Goal: Contribute content: Contribute content

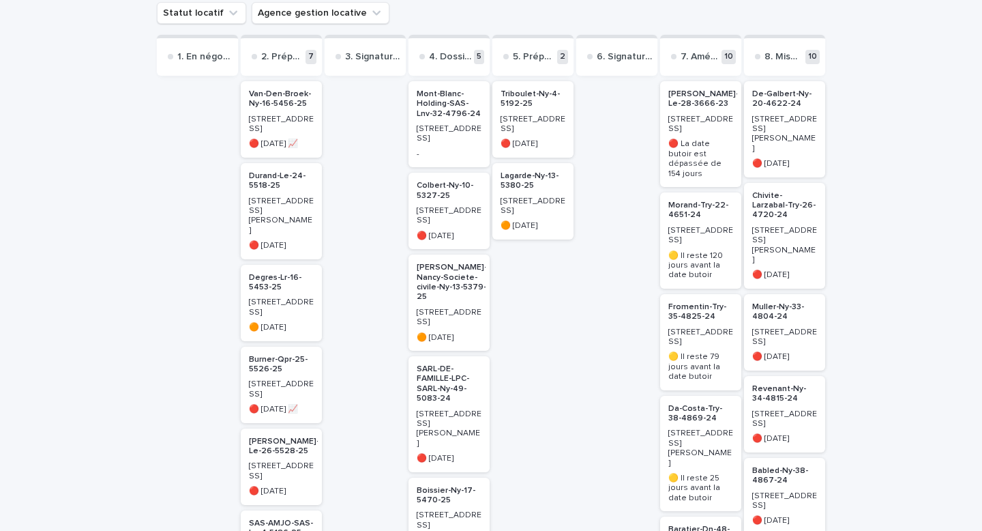
scroll to position [216, 0]
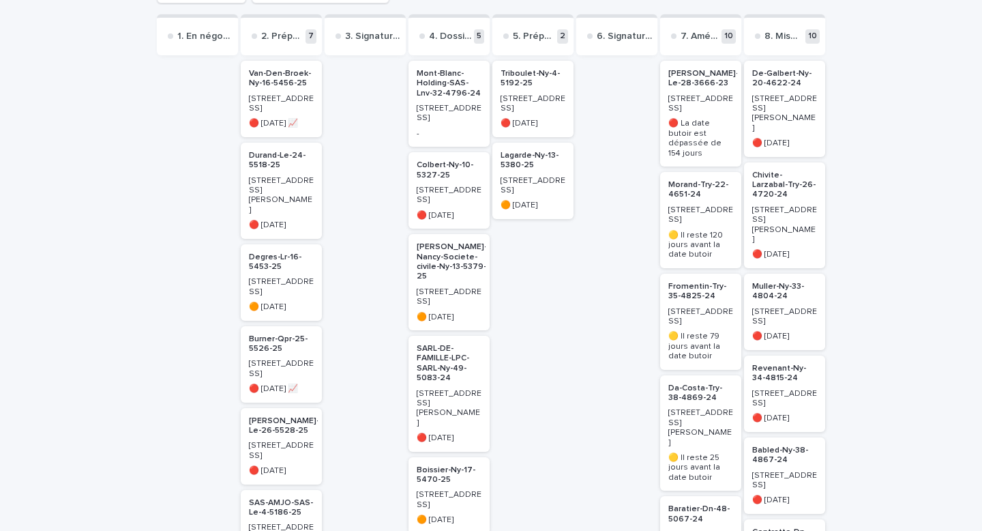
click at [694, 180] on p "Morand-Try-22-4651-24" at bounding box center [700, 190] width 65 height 20
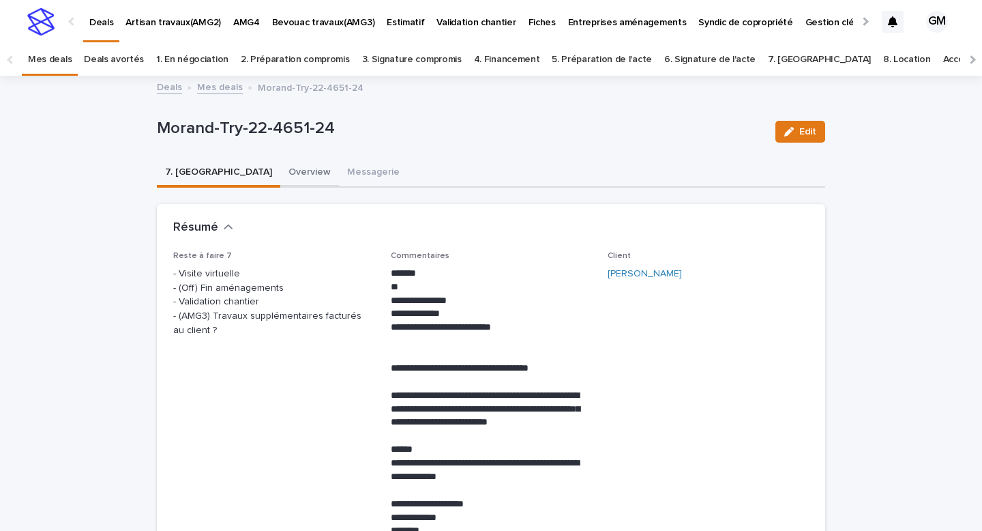
click at [280, 173] on button "Overview" at bounding box center [309, 173] width 59 height 29
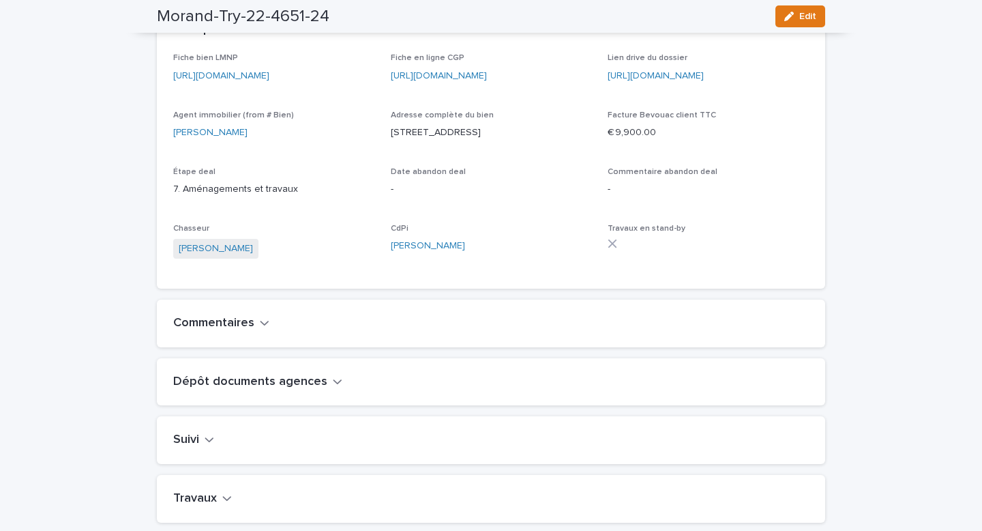
scroll to position [418, 0]
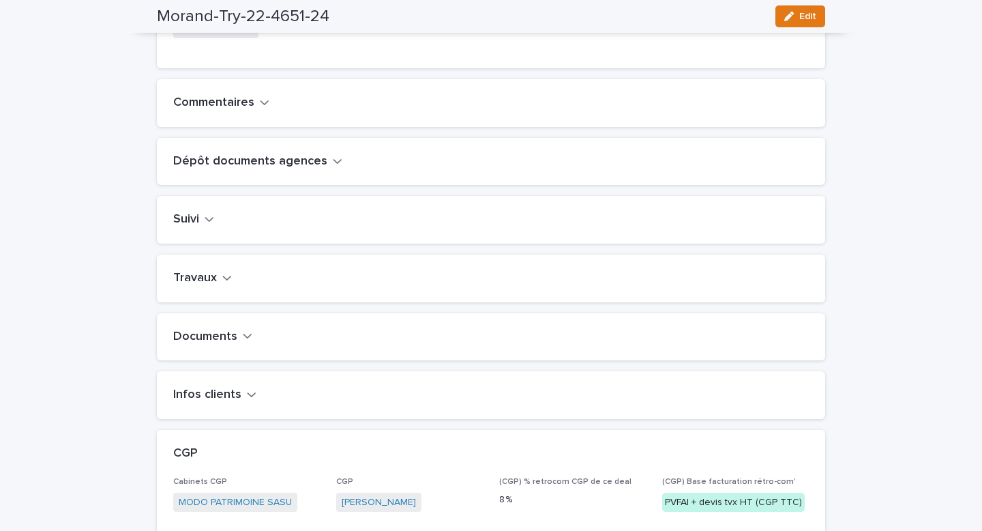
click at [202, 286] on h2 "Travaux" at bounding box center [195, 278] width 44 height 15
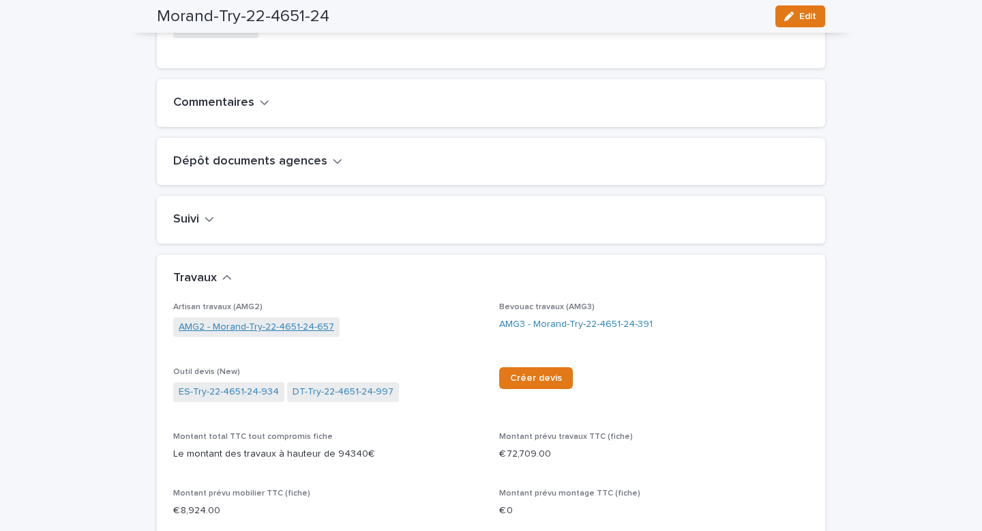
click at [290, 334] on link "AMG2 - Morand-Try-22-4651-24-657" at bounding box center [256, 327] width 155 height 14
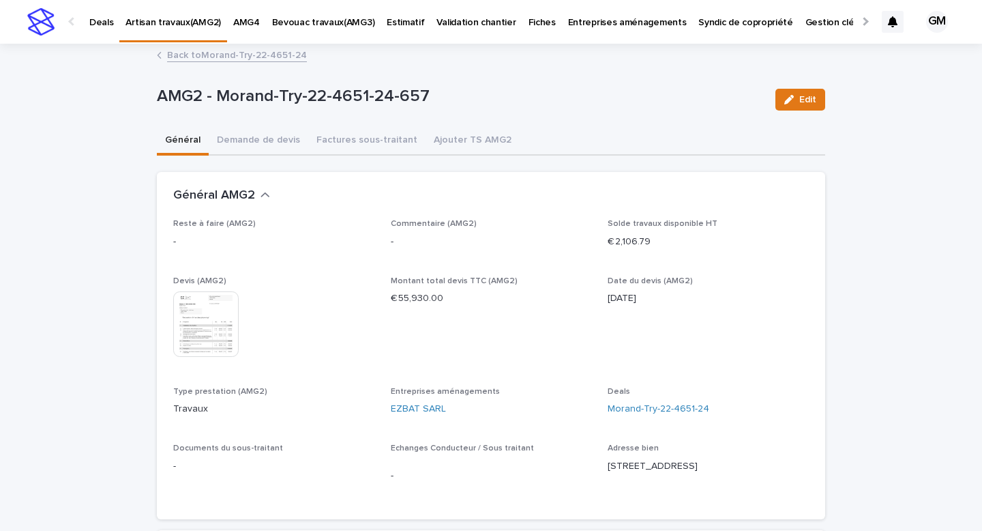
click at [215, 312] on img at bounding box center [205, 323] width 65 height 65
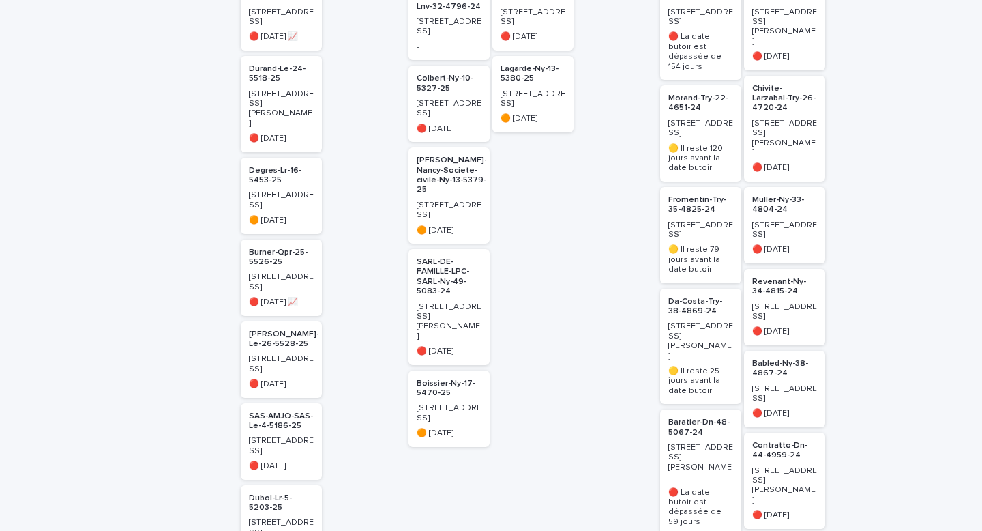
scroll to position [303, 0]
click at [688, 105] on h2 "Morand-Try-22-4651-24" at bounding box center [700, 103] width 73 height 28
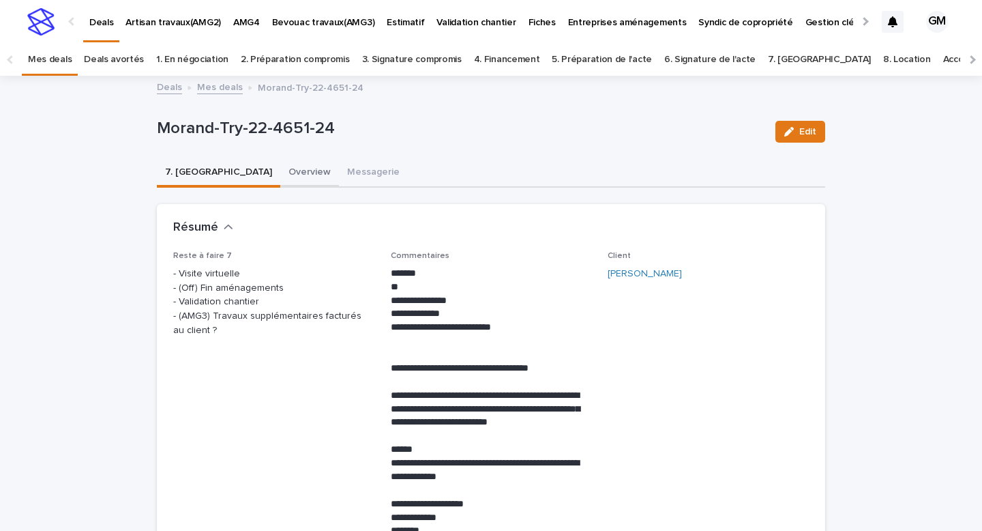
click at [280, 170] on button "Overview" at bounding box center [309, 173] width 59 height 29
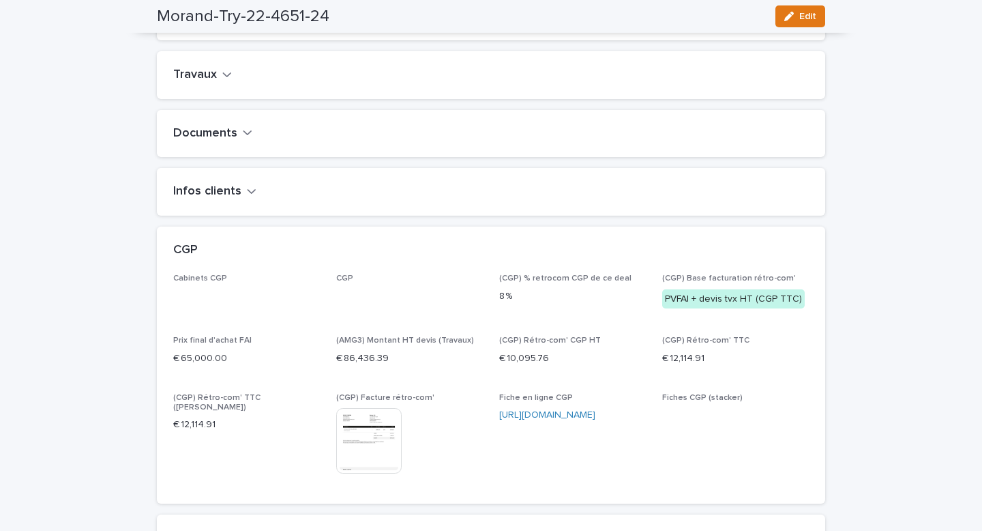
scroll to position [471, 0]
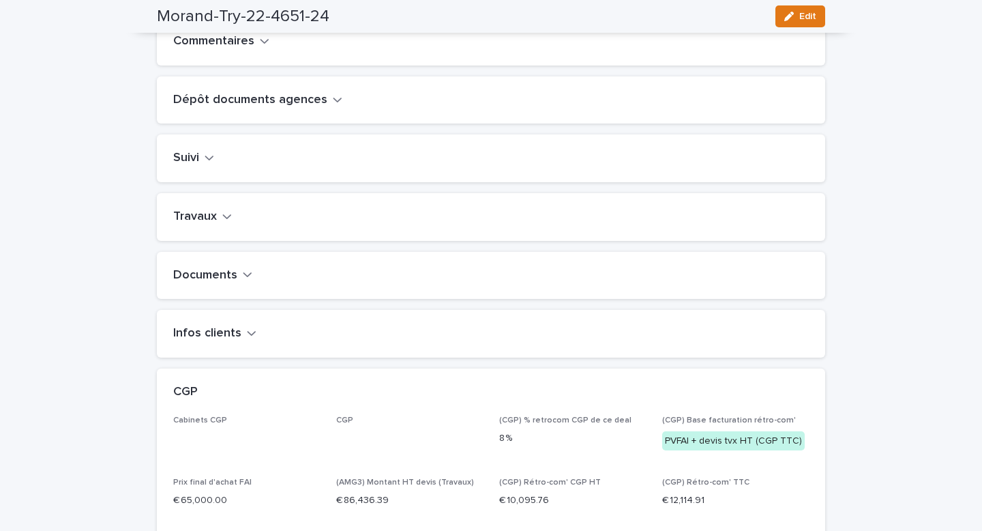
click at [223, 222] on icon "button" at bounding box center [227, 216] width 10 height 12
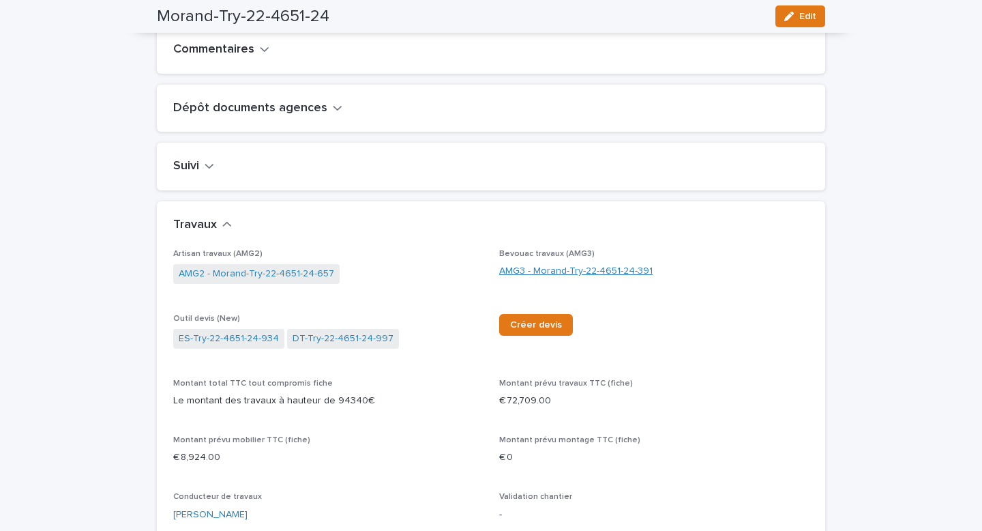
click at [532, 278] on link "AMG3 - Morand-Try-22-4651-24-391" at bounding box center [575, 271] width 153 height 14
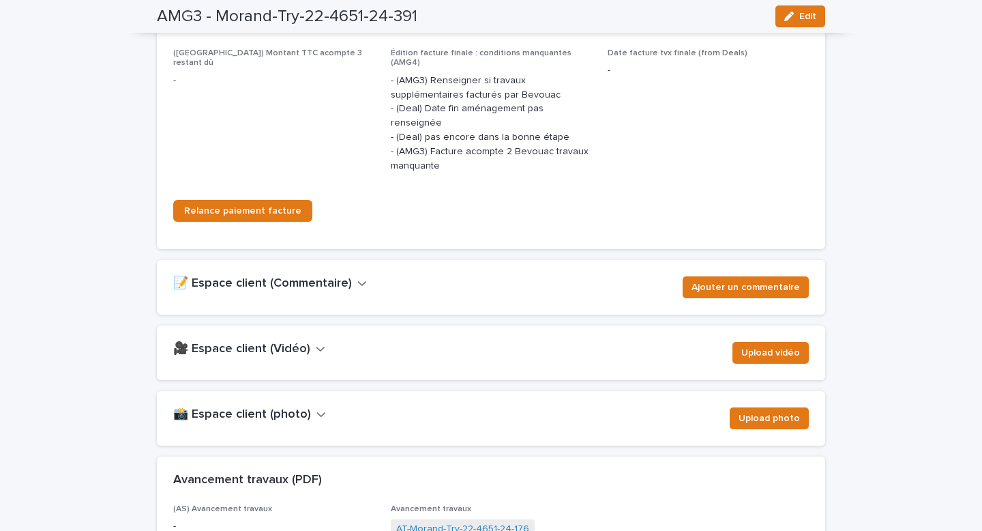
scroll to position [1869, 0]
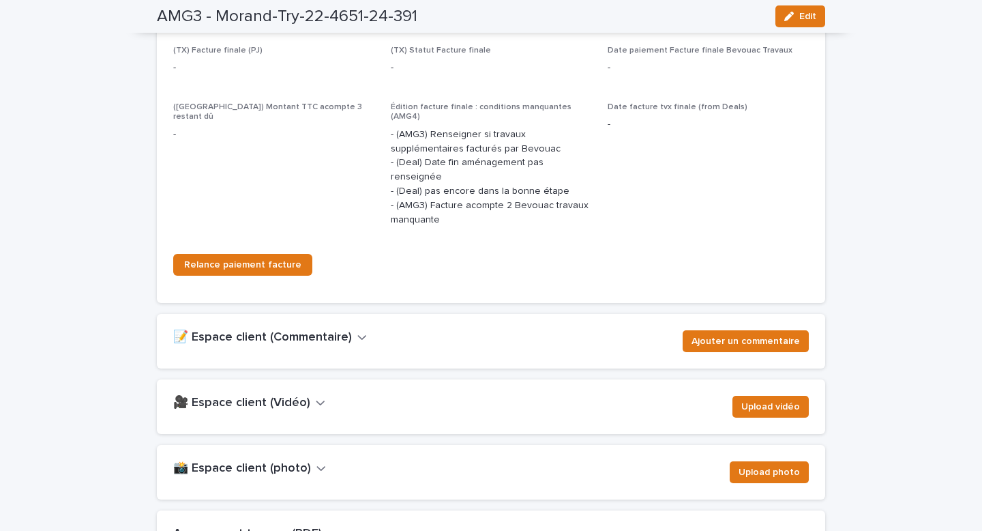
click at [322, 330] on h2 "📝 Espace client (Commentaire)" at bounding box center [262, 337] width 179 height 15
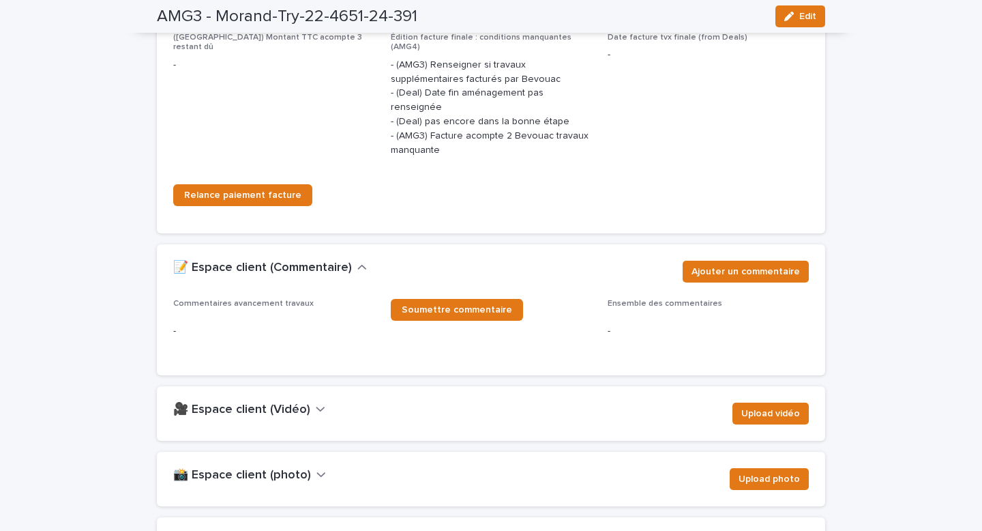
scroll to position [1948, 0]
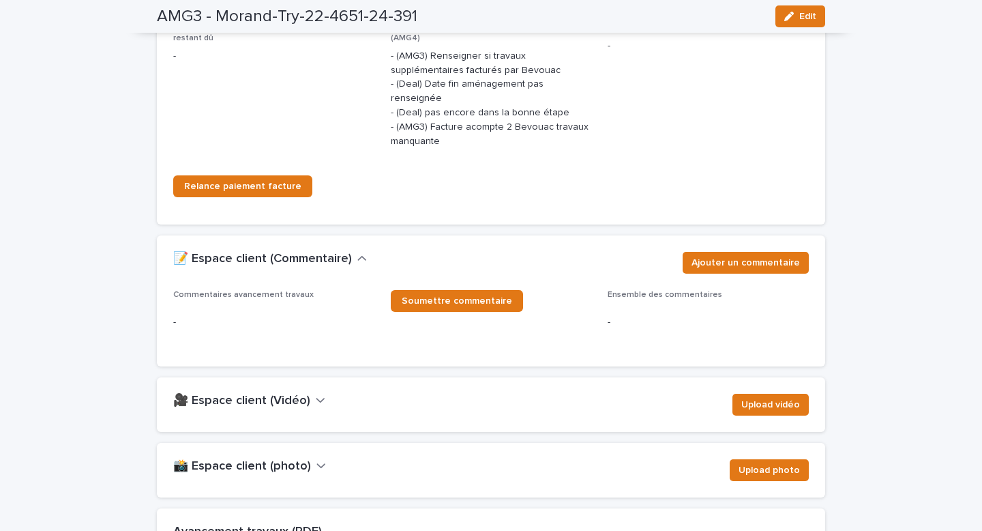
click at [292, 459] on h2 "📸 Espace client (photo)" at bounding box center [242, 466] width 138 height 15
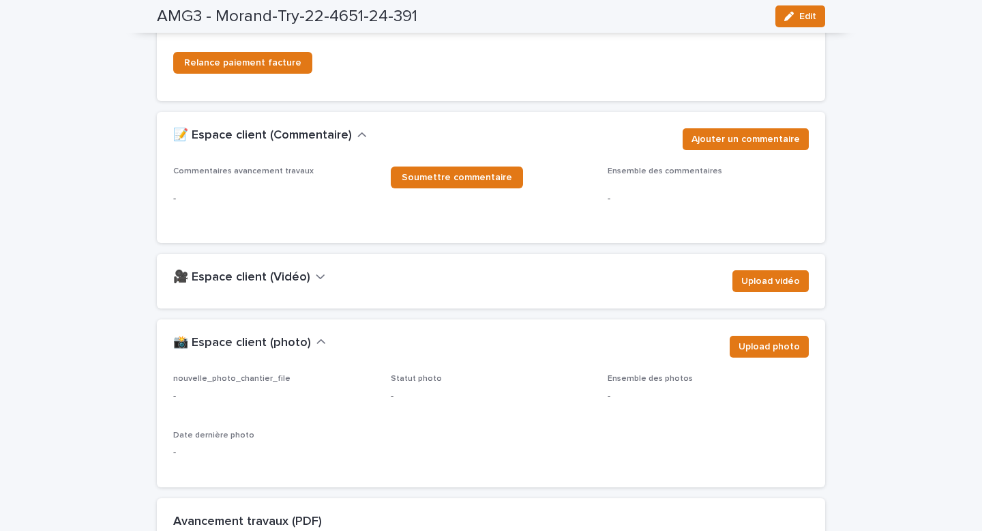
scroll to position [2071, 0]
click at [792, 12] on icon "button" at bounding box center [789, 17] width 10 height 10
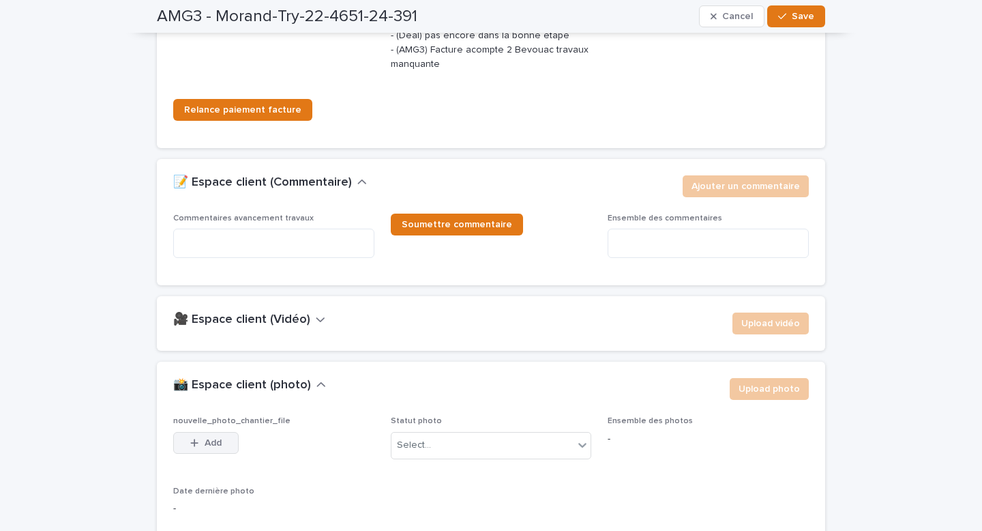
click at [213, 438] on span "Add" at bounding box center [213, 443] width 17 height 10
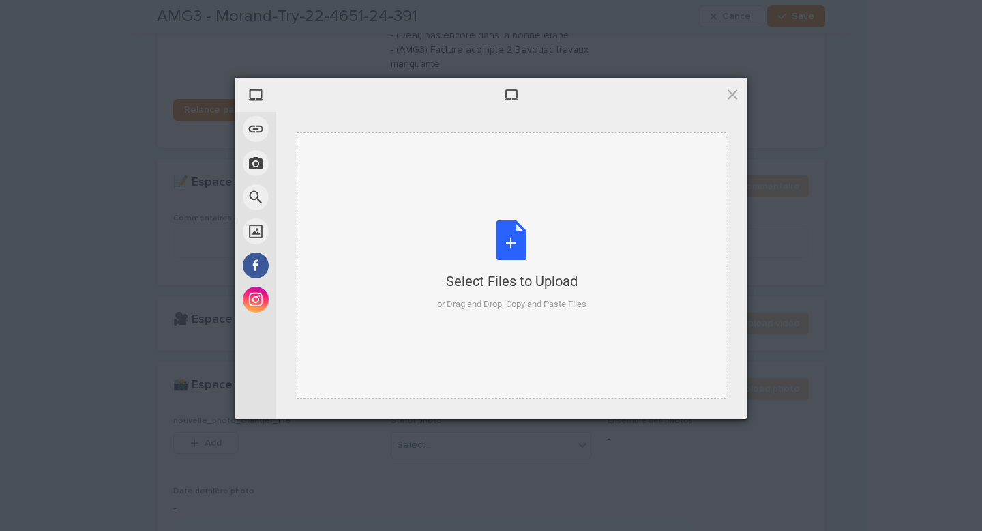
click at [497, 236] on div "Select Files to Upload or Drag and Drop, Copy and Paste Files" at bounding box center [511, 265] width 149 height 91
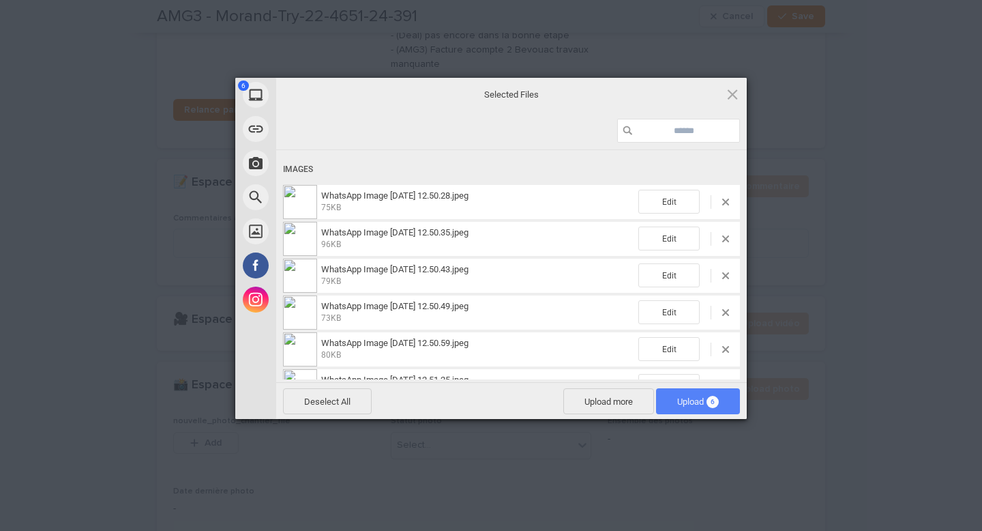
click at [687, 406] on span "Upload 6" at bounding box center [698, 401] width 42 height 10
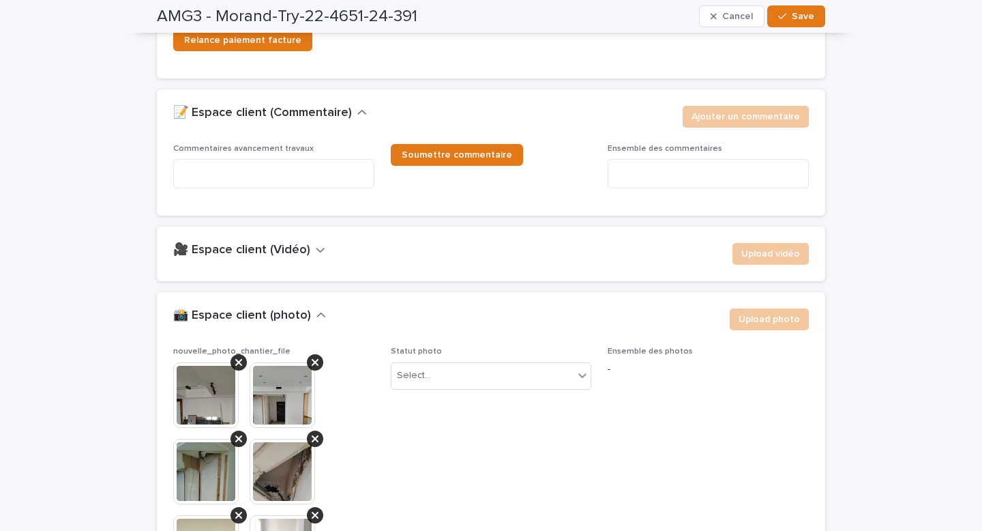
scroll to position [2141, 0]
click at [450, 363] on div "Select..." at bounding box center [482, 374] width 183 height 23
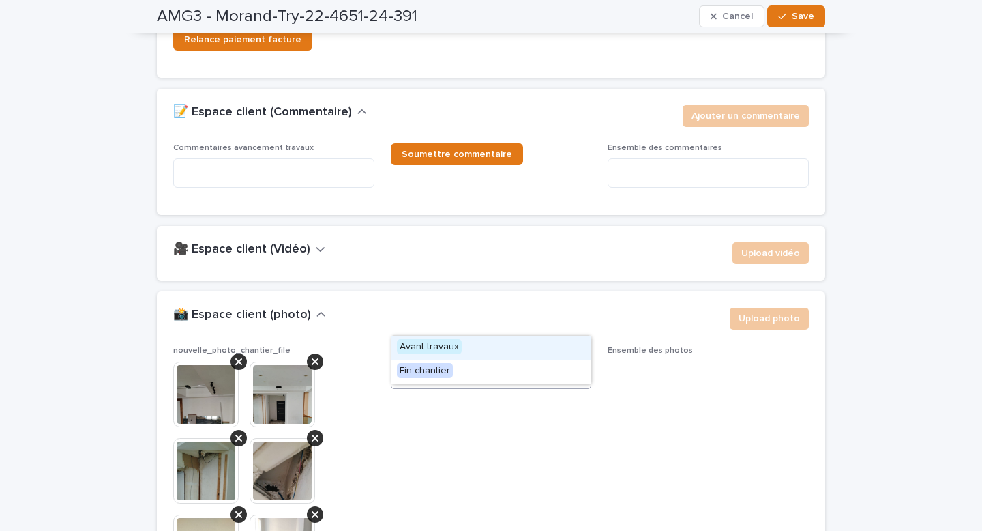
click at [439, 348] on span "Avant-travaux" at bounding box center [429, 346] width 65 height 15
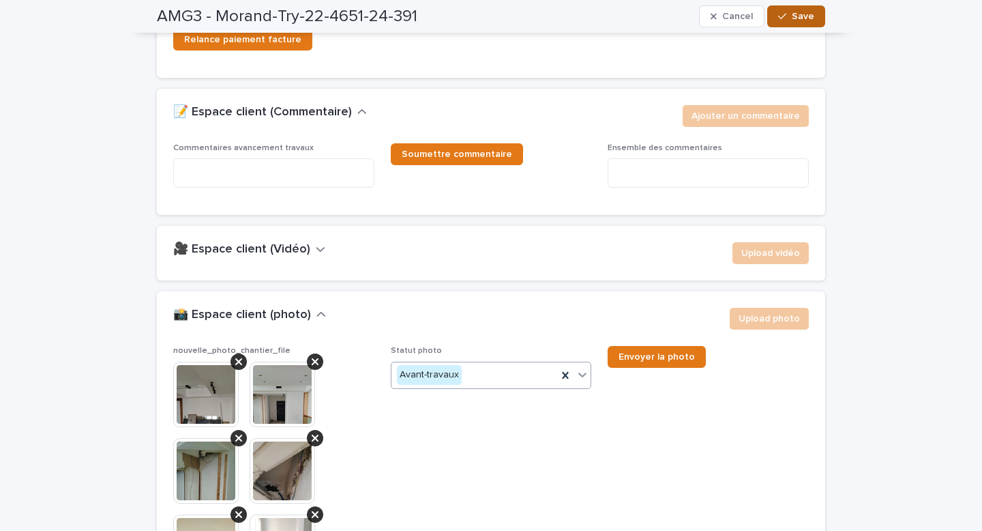
click at [793, 16] on span "Save" at bounding box center [803, 17] width 23 height 10
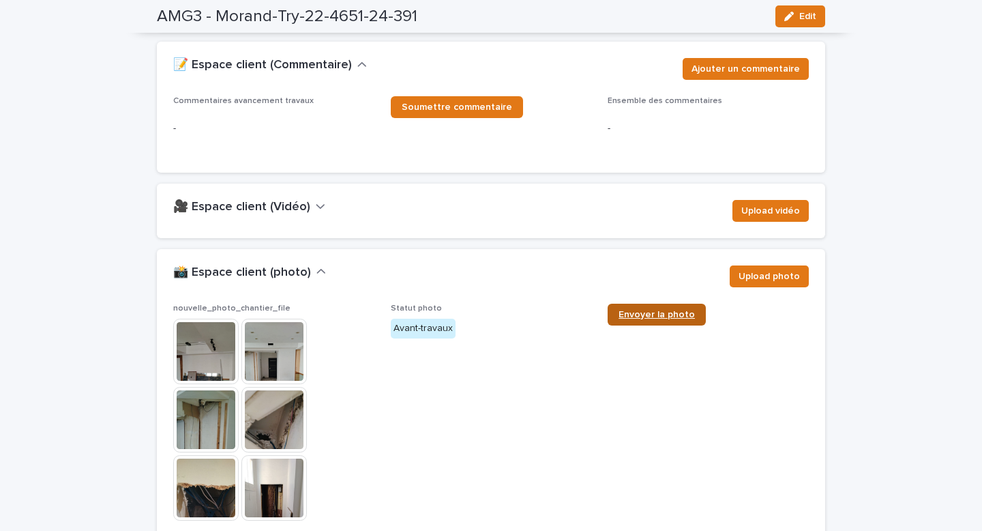
click at [660, 310] on span "Envoyer la photo" at bounding box center [657, 315] width 76 height 10
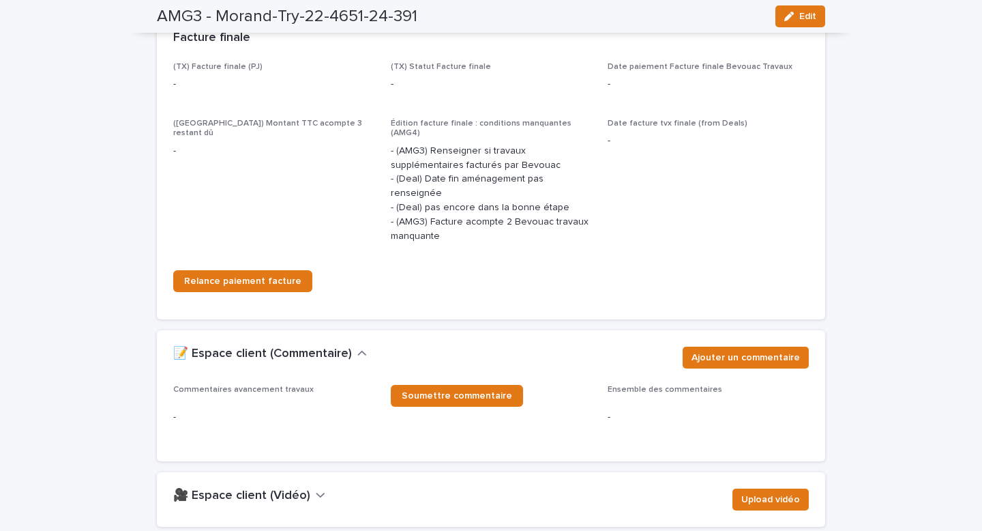
scroll to position [1899, 0]
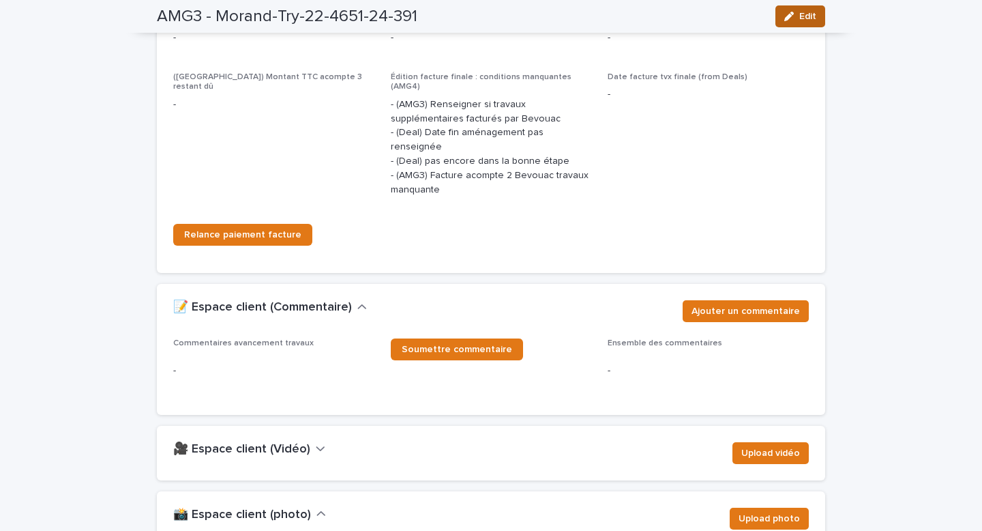
click at [801, 22] on button "Edit" at bounding box center [800, 16] width 50 height 22
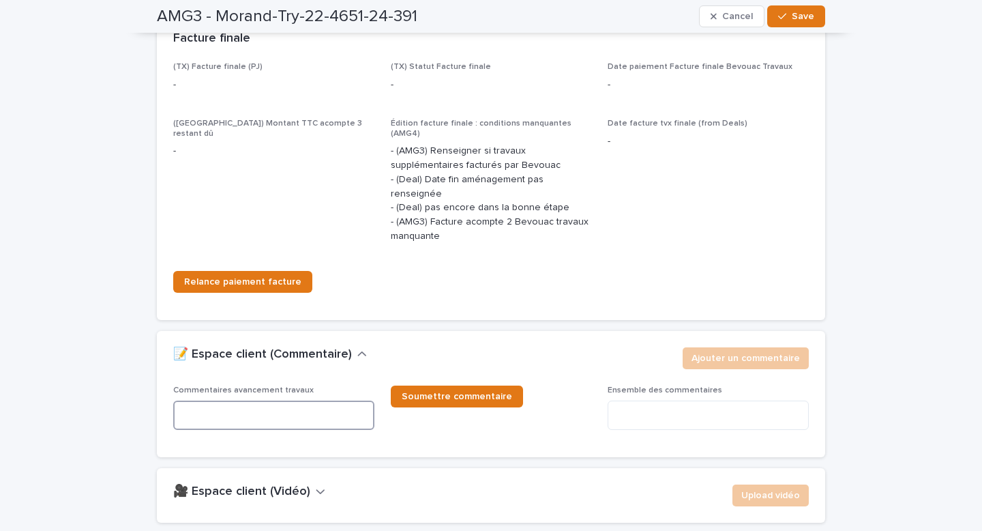
click at [232, 400] on textarea at bounding box center [273, 414] width 201 height 29
paste textarea "**********"
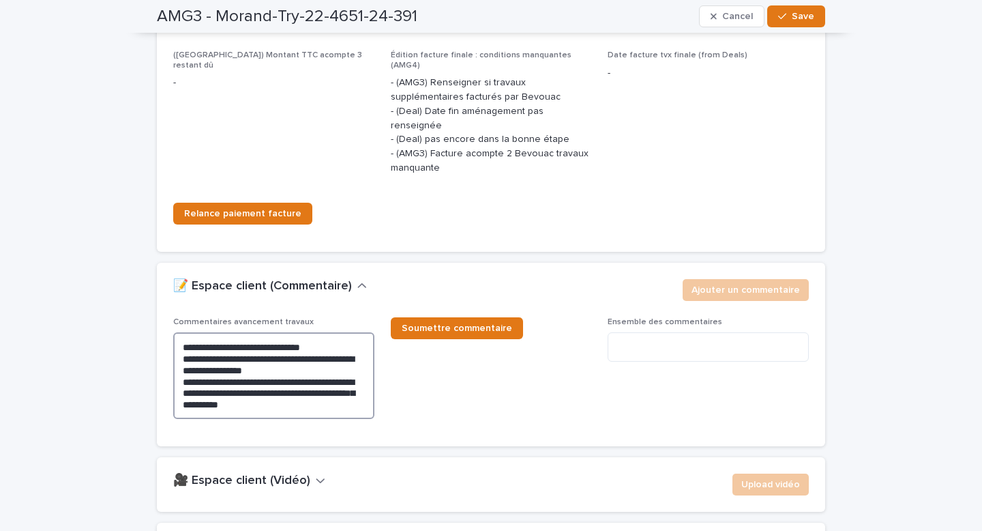
scroll to position [1970, 0]
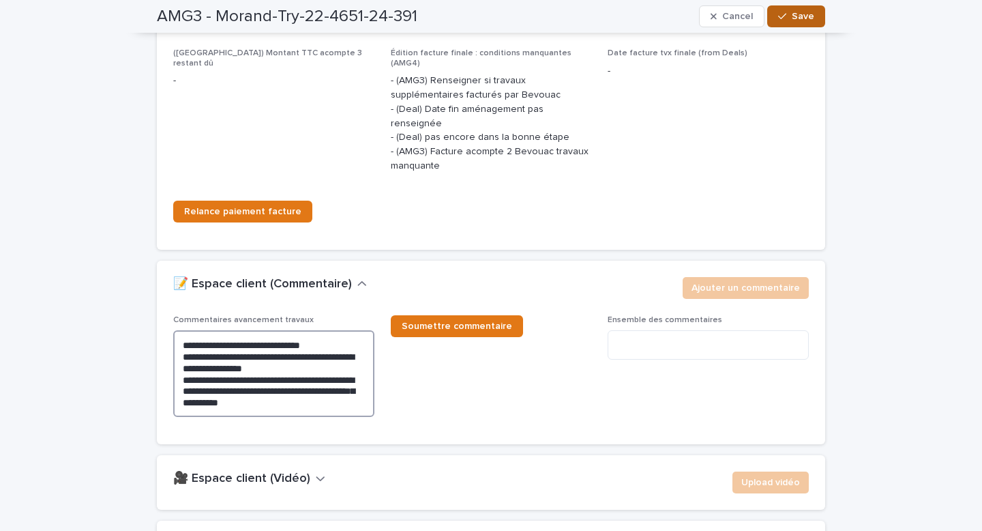
type textarea "**********"
click at [812, 17] on span "Save" at bounding box center [803, 17] width 23 height 10
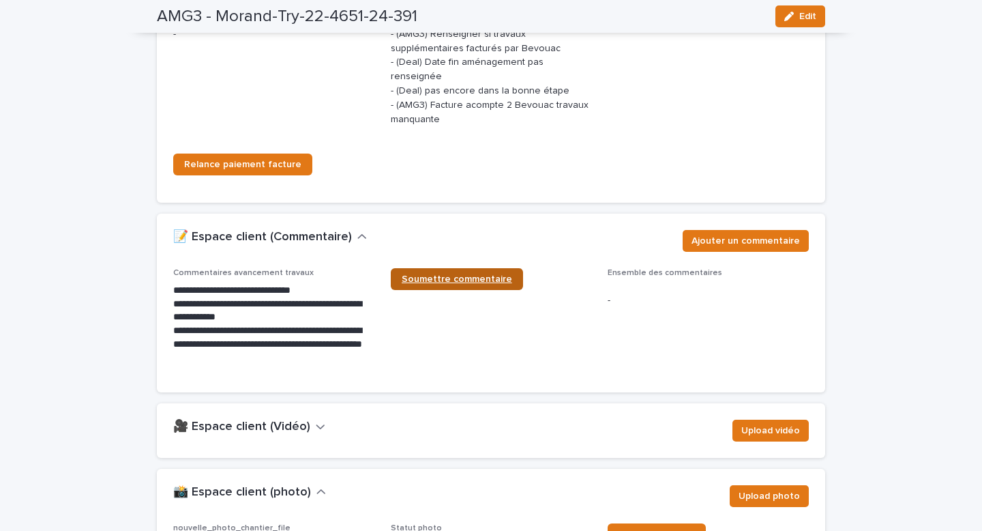
click at [445, 274] on span "Soumettre commentaire" at bounding box center [457, 279] width 110 height 10
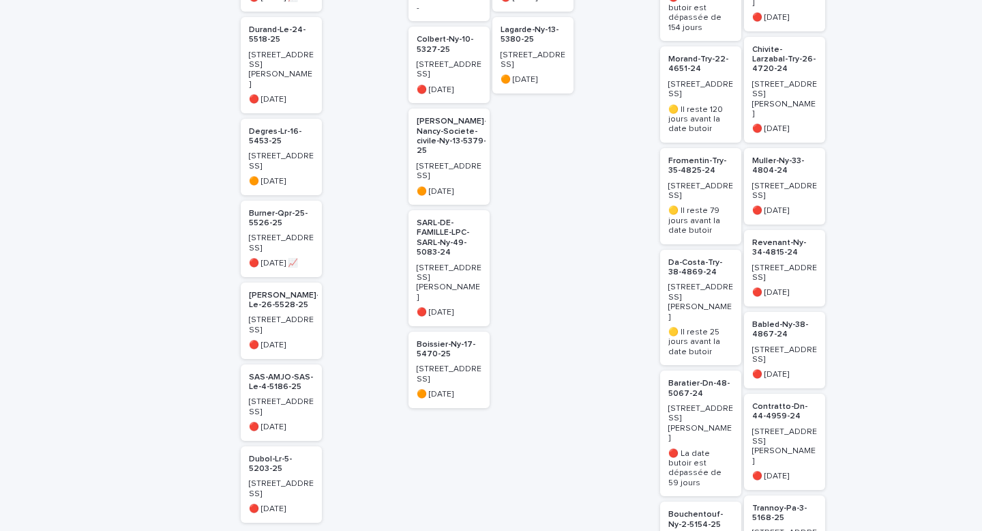
scroll to position [368, 0]
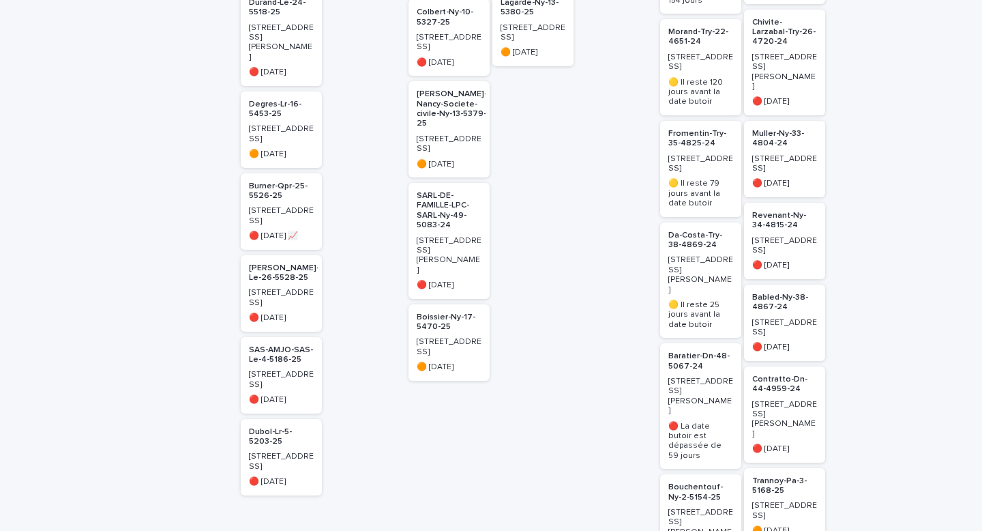
click at [680, 239] on p "Da-Costa-Try-38-4869-24" at bounding box center [700, 241] width 65 height 20
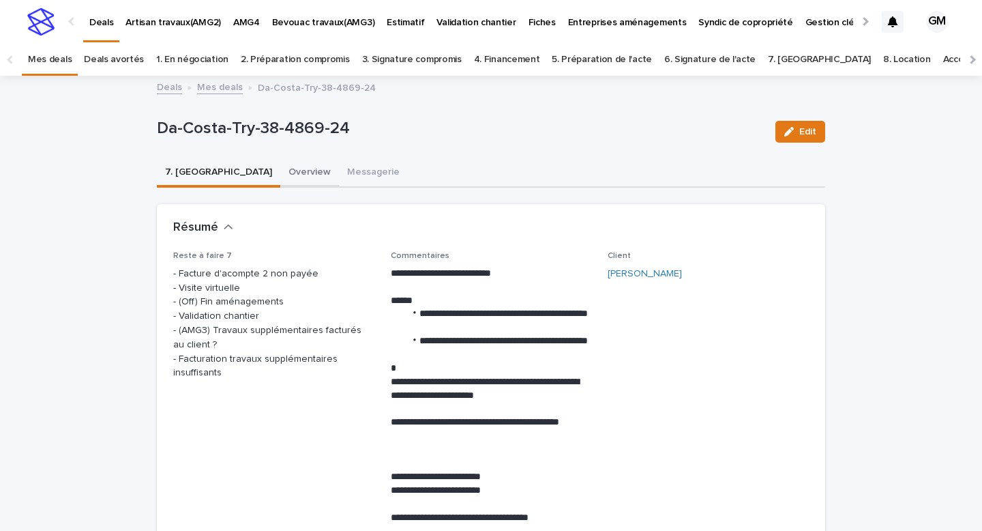
click at [280, 168] on button "Overview" at bounding box center [309, 173] width 59 height 29
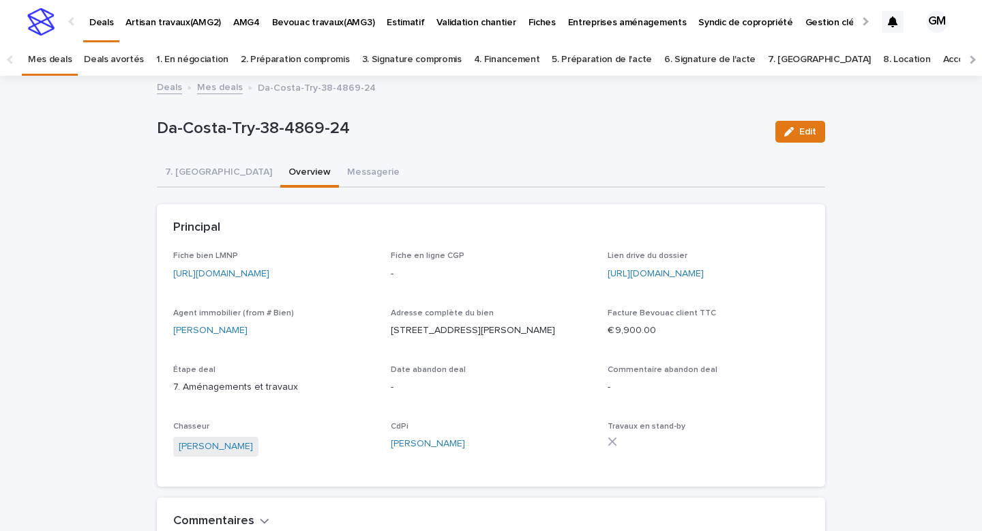
scroll to position [403, 0]
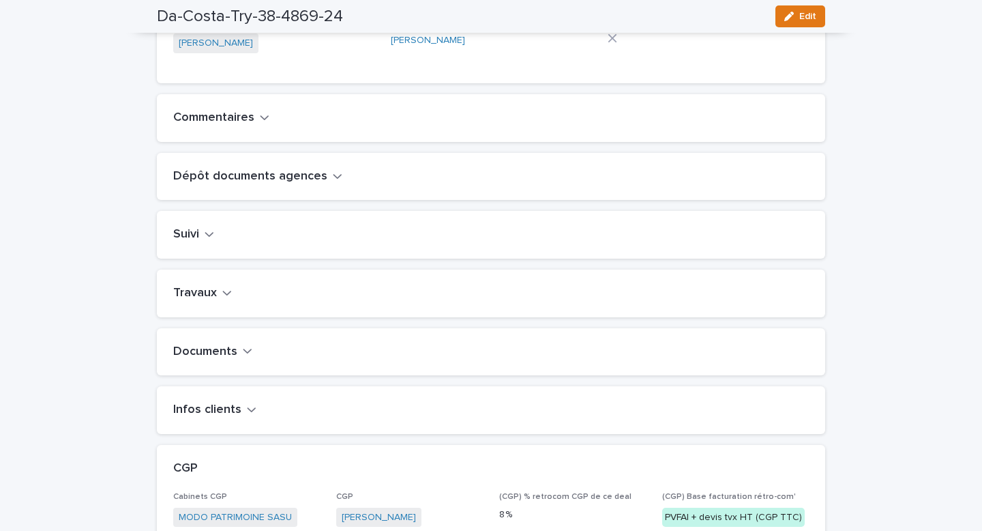
click at [222, 299] on icon "button" at bounding box center [227, 292] width 10 height 12
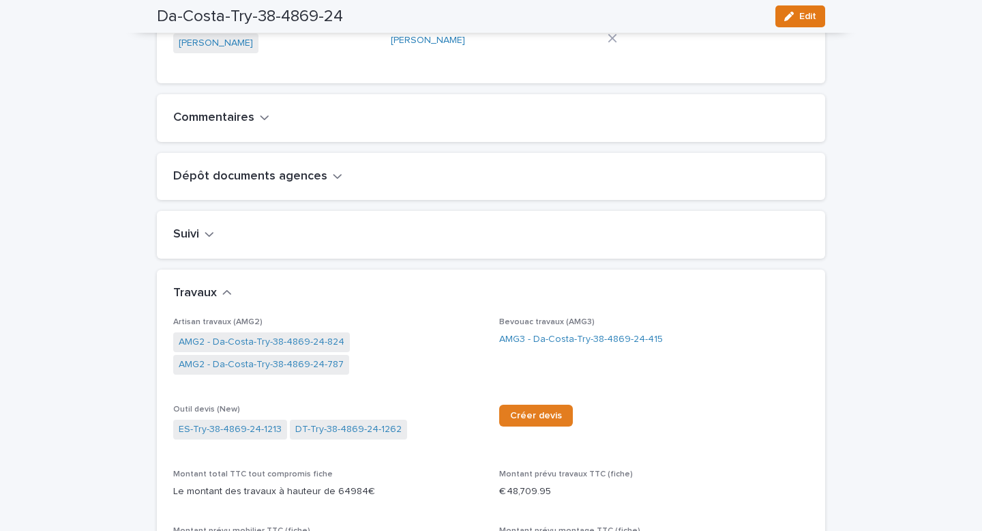
scroll to position [439, 0]
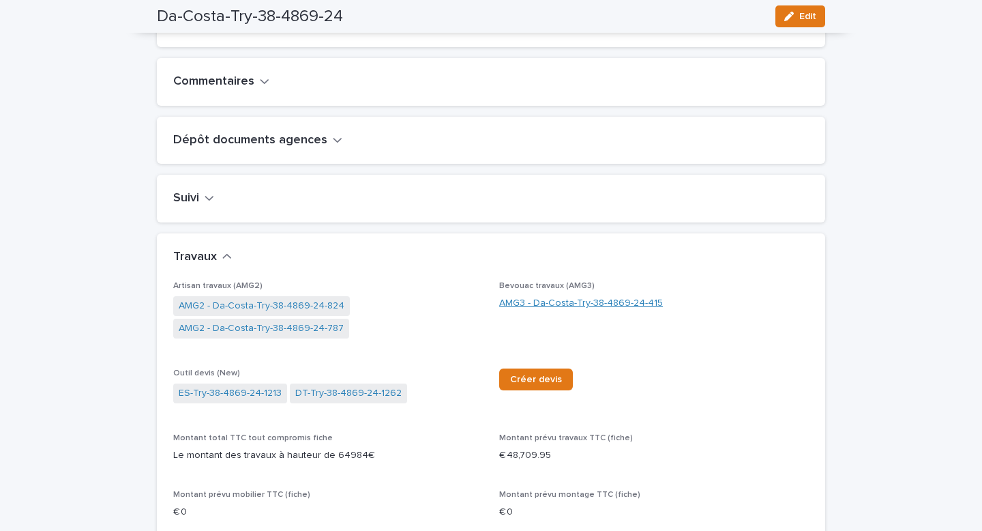
click at [519, 310] on link "AMG3 - Da-Costa-Try-38-4869-24-415" at bounding box center [581, 303] width 164 height 14
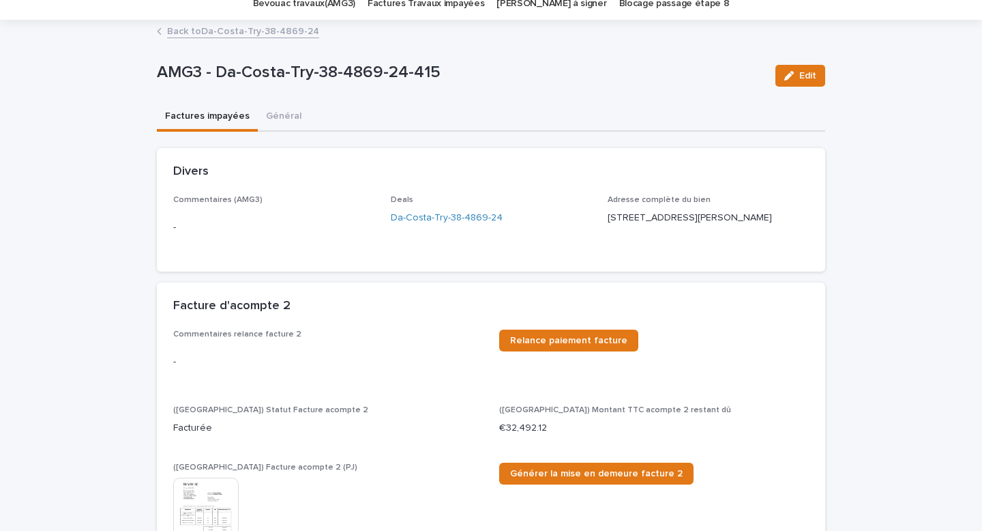
scroll to position [64, 0]
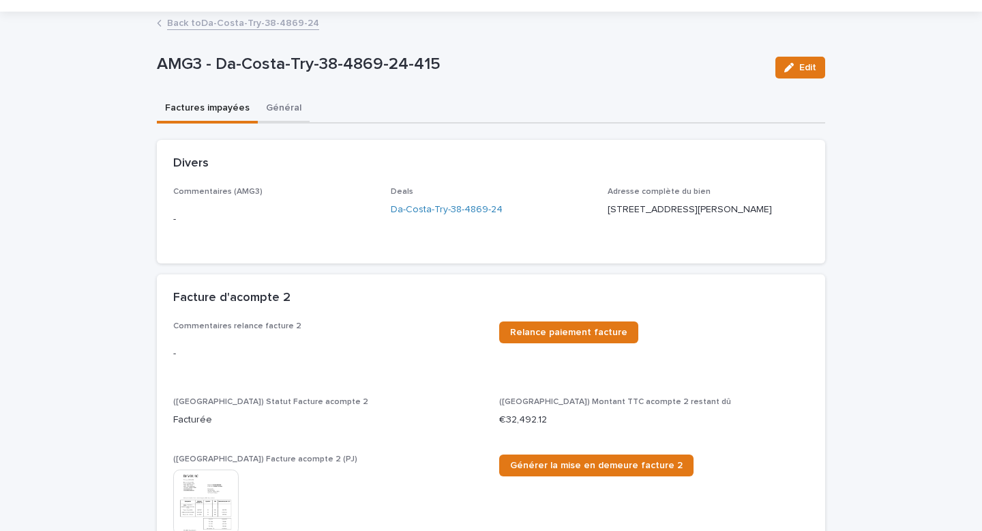
click at [288, 117] on button "Général" at bounding box center [284, 109] width 52 height 29
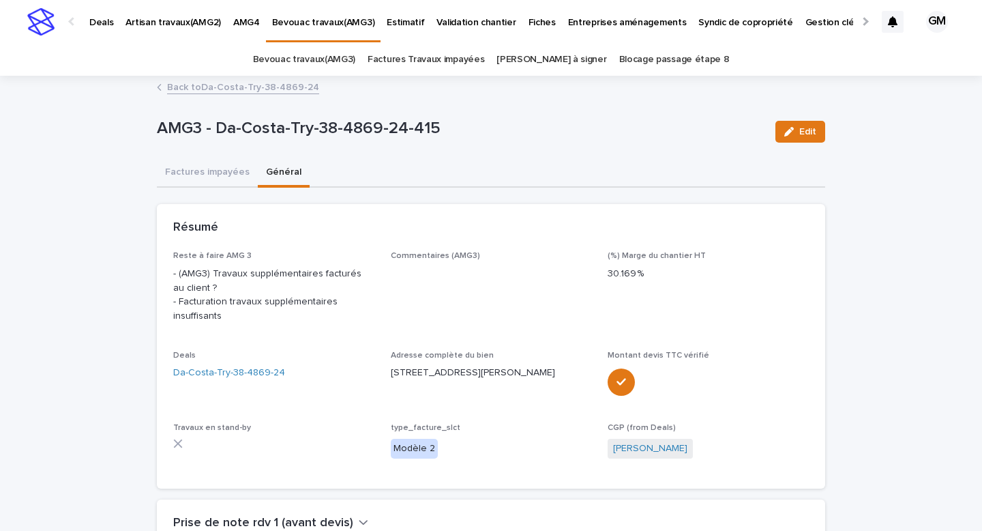
click at [209, 167] on button "Factures impayées" at bounding box center [207, 173] width 101 height 29
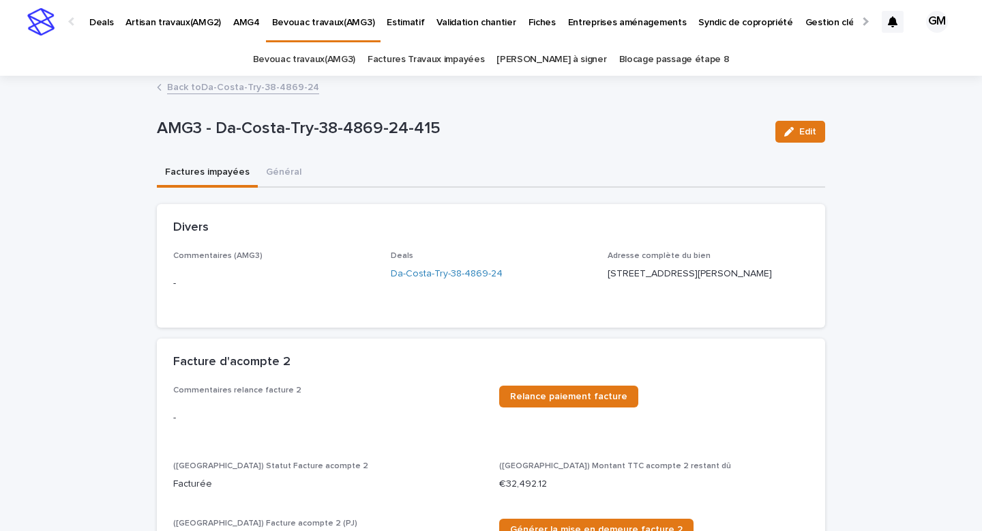
click at [224, 88] on link "Back to Da-Costa-Try-38-4869-24" at bounding box center [243, 86] width 152 height 16
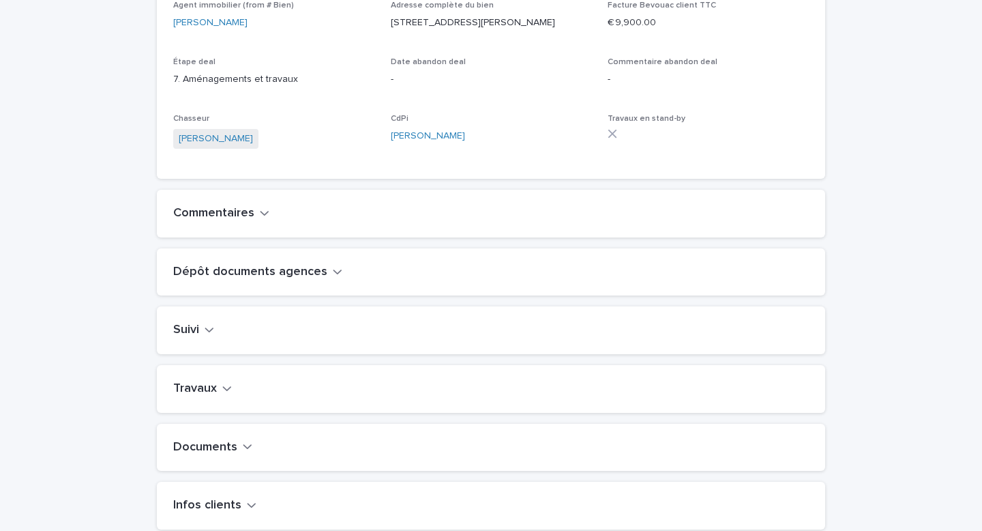
scroll to position [425, 0]
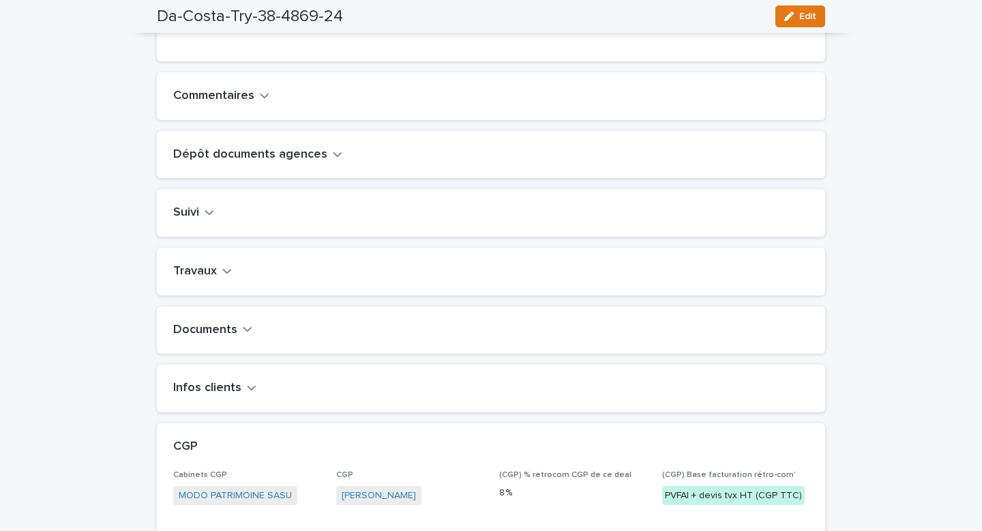
click at [222, 277] on icon "button" at bounding box center [227, 271] width 10 height 12
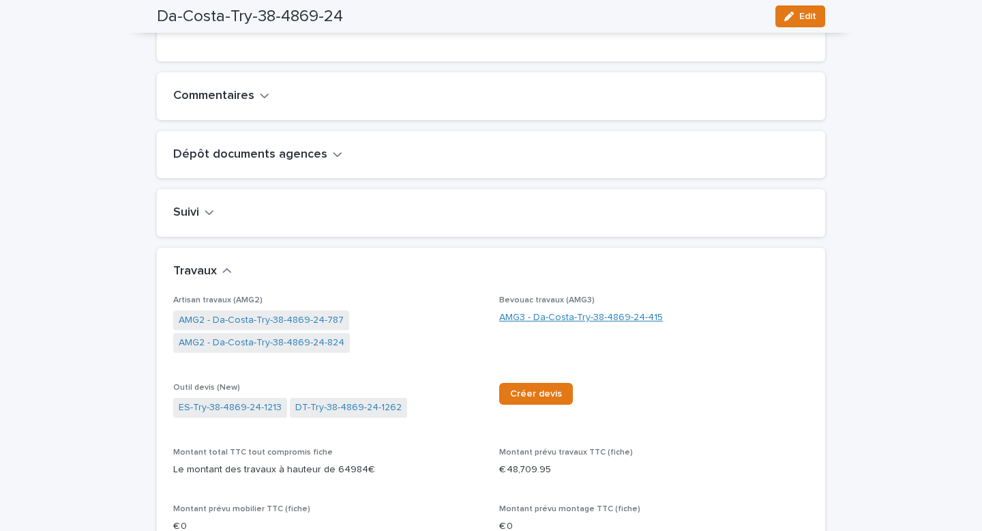
click at [529, 325] on link "AMG3 - Da-Costa-Try-38-4869-24-415" at bounding box center [581, 317] width 164 height 14
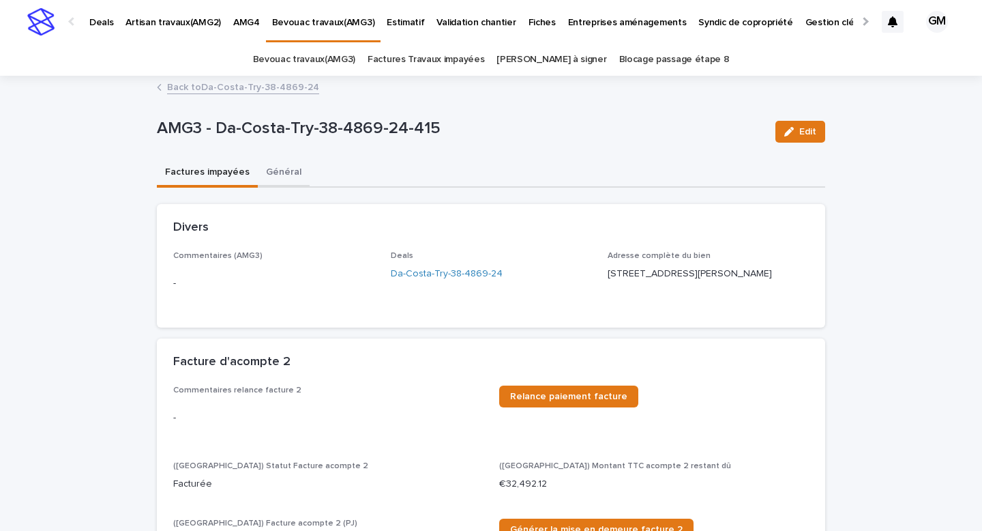
click at [284, 175] on button "Général" at bounding box center [284, 173] width 52 height 29
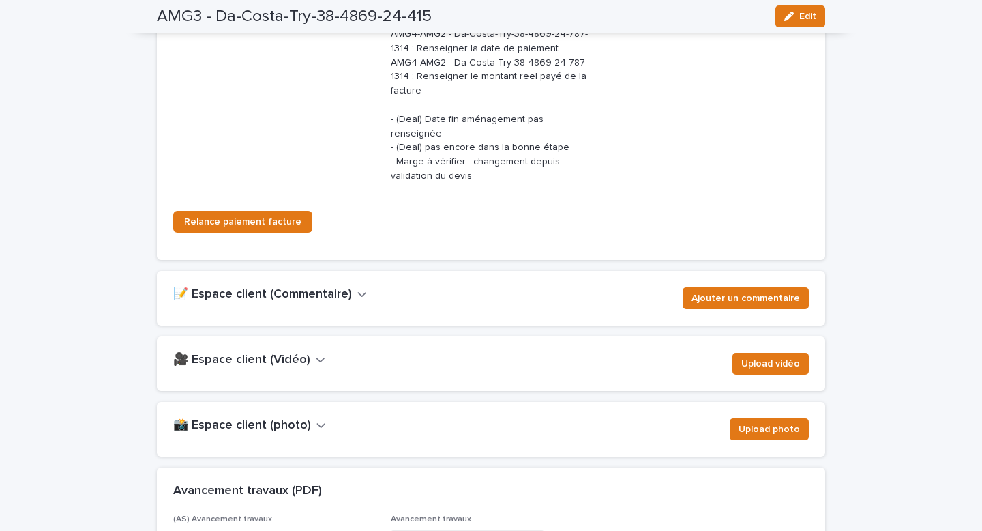
scroll to position [2079, 0]
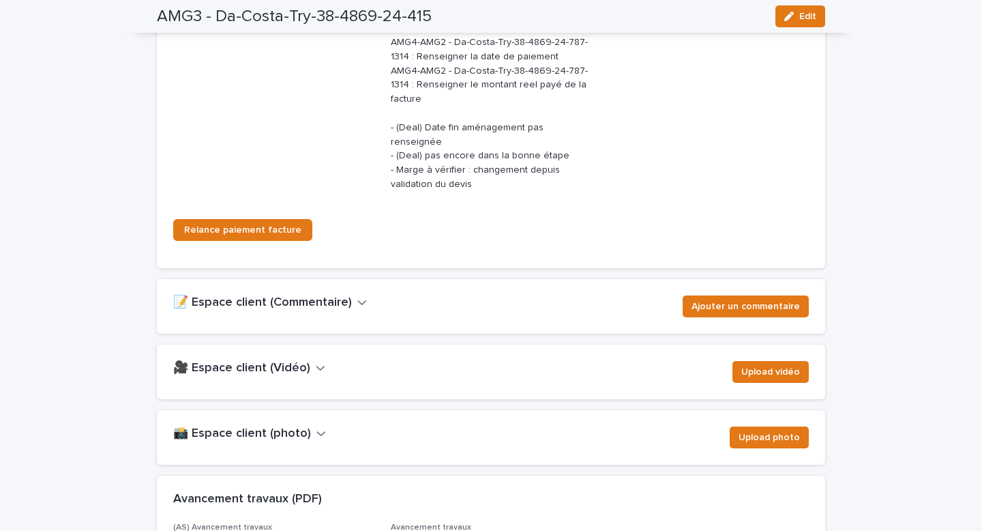
click at [308, 426] on button "📸 Espace client (photo)" at bounding box center [249, 433] width 153 height 15
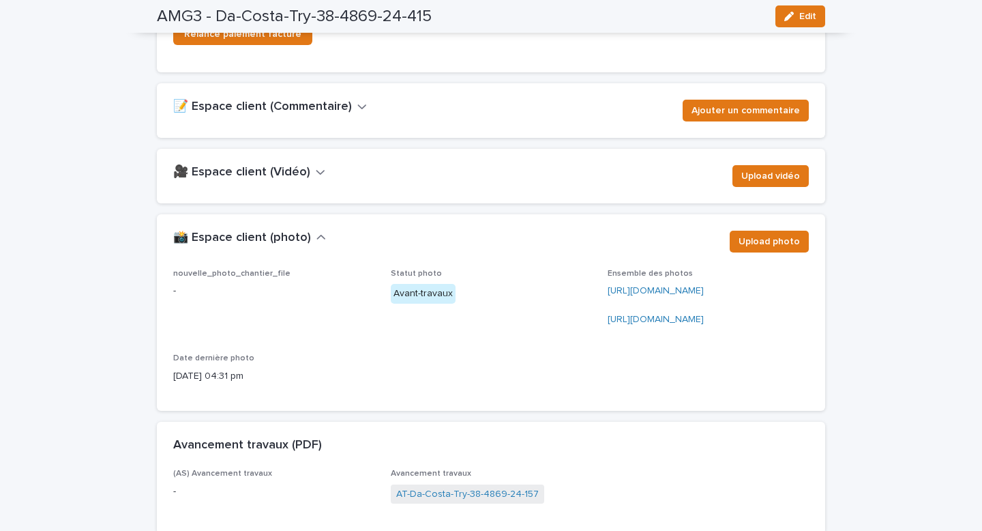
scroll to position [2283, 0]
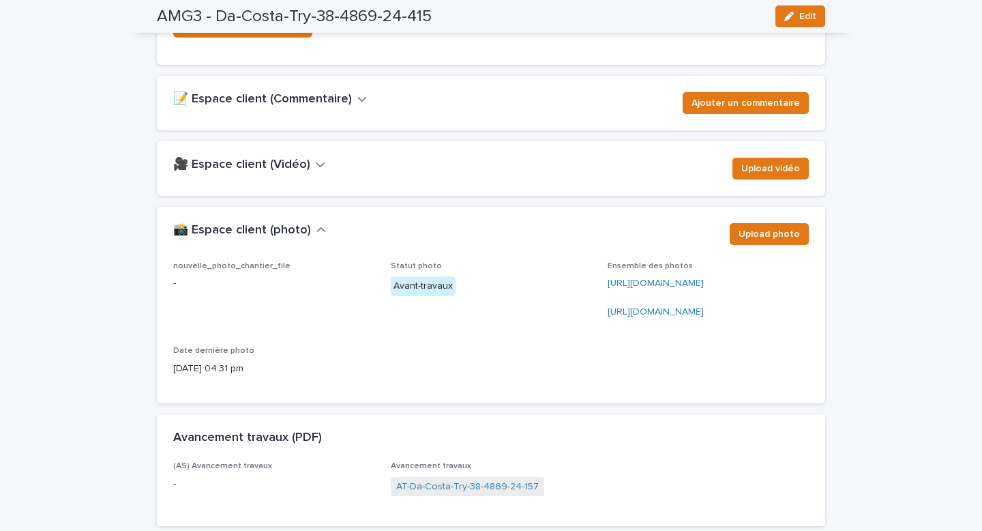
click at [793, 18] on icon "button" at bounding box center [789, 17] width 10 height 10
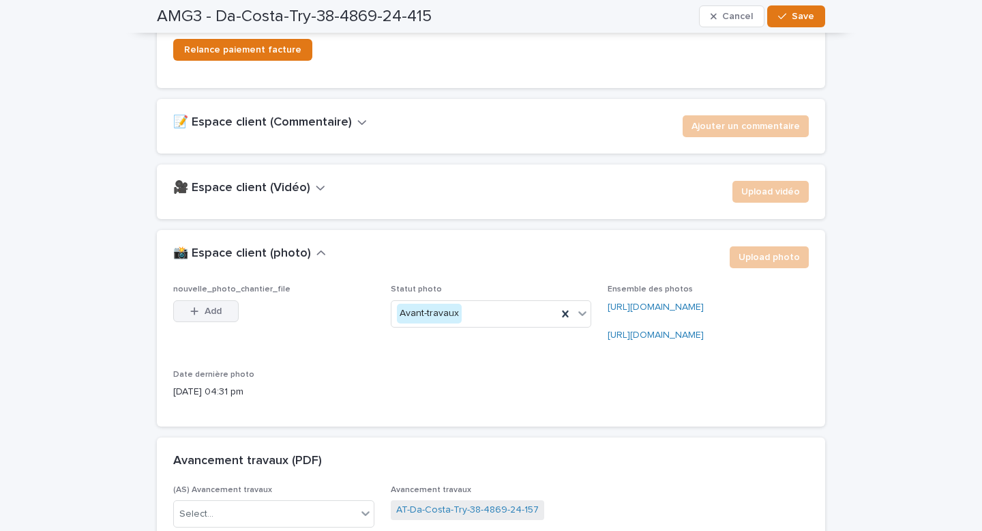
click at [215, 306] on span "Add" at bounding box center [213, 311] width 17 height 10
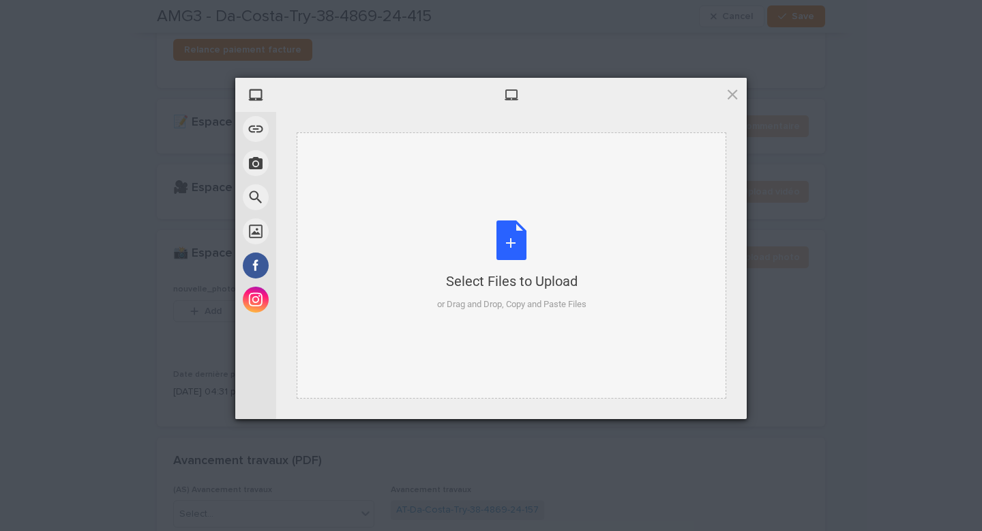
click at [506, 244] on div "Select Files to Upload or Drag and Drop, Copy and Paste Files" at bounding box center [511, 265] width 149 height 91
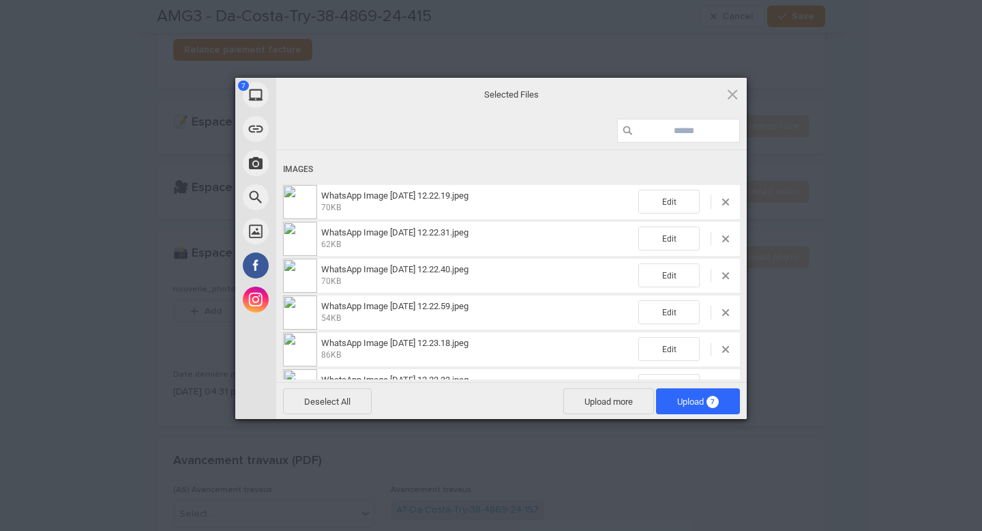
click at [722, 400] on span "Upload 7" at bounding box center [698, 401] width 84 height 26
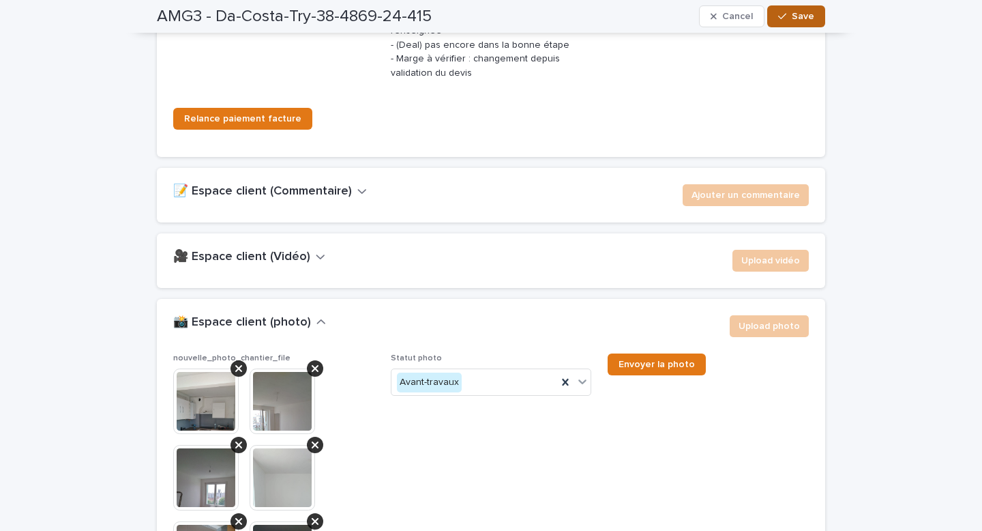
click at [802, 16] on span "Save" at bounding box center [803, 17] width 23 height 10
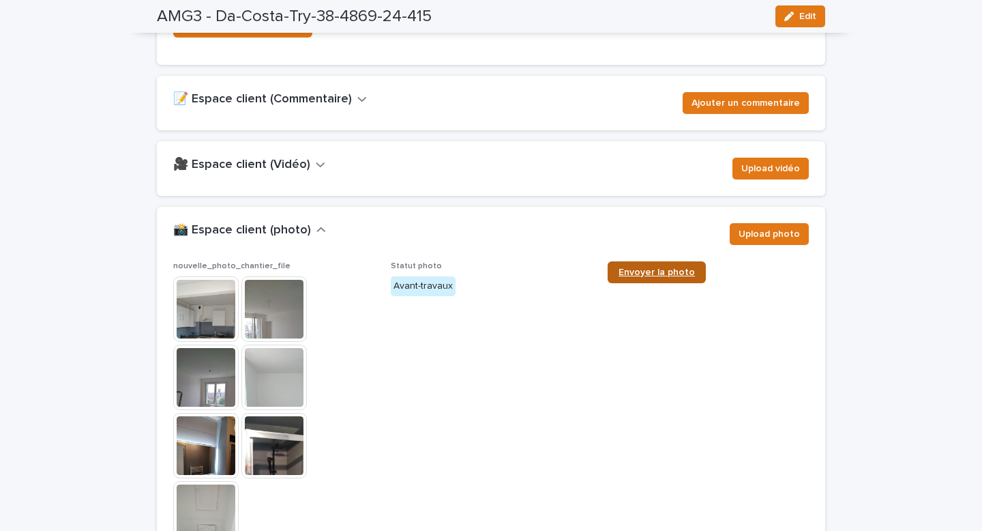
click at [631, 267] on span "Envoyer la photo" at bounding box center [657, 272] width 76 height 10
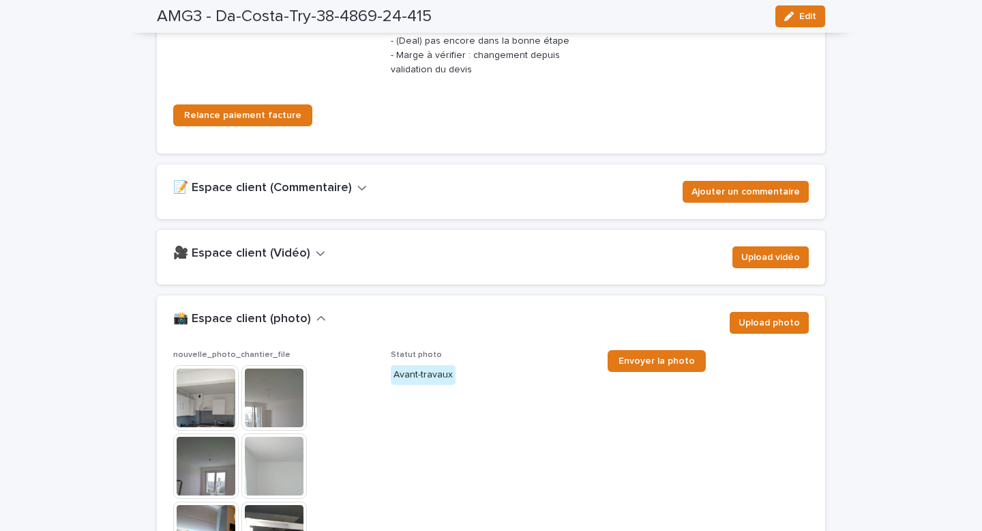
scroll to position [2006, 0]
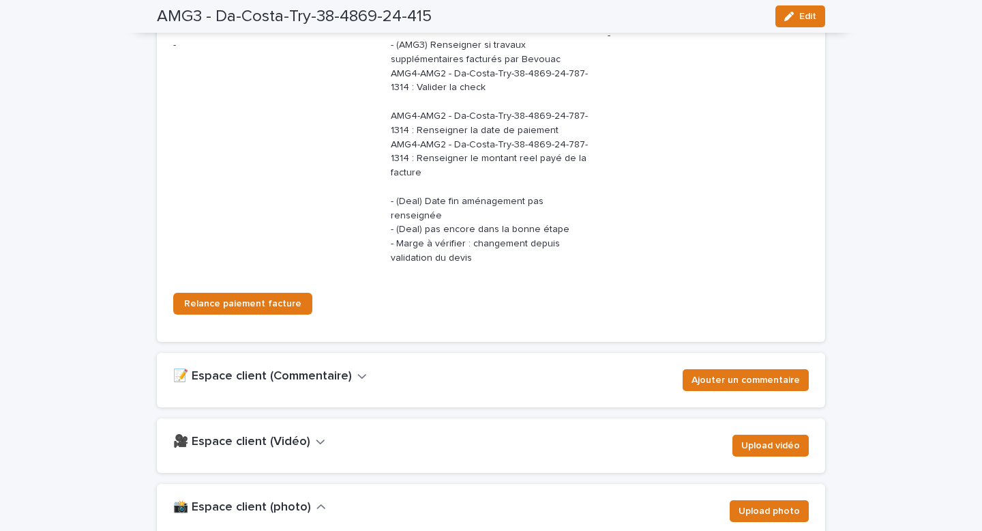
click at [342, 369] on h2 "📝 Espace client (Commentaire)" at bounding box center [262, 376] width 179 height 15
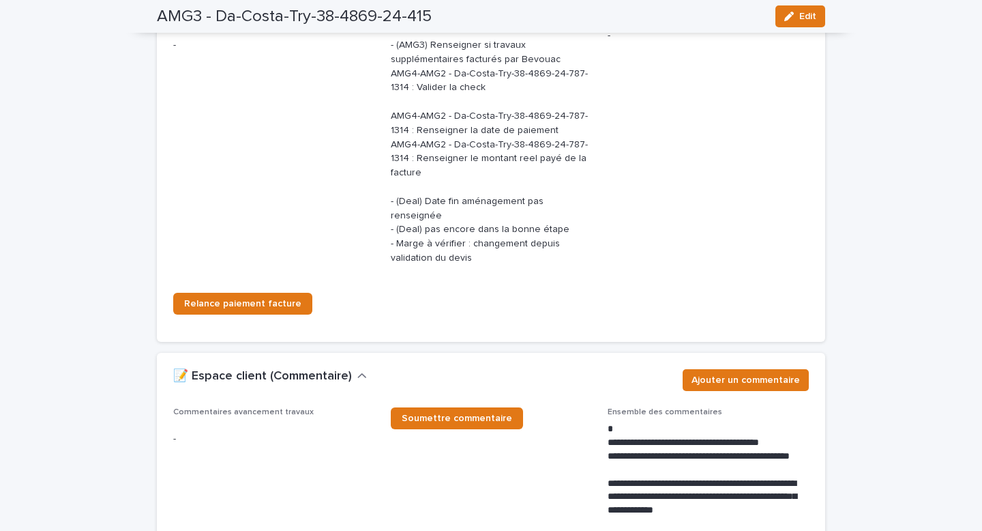
scroll to position [2118, 0]
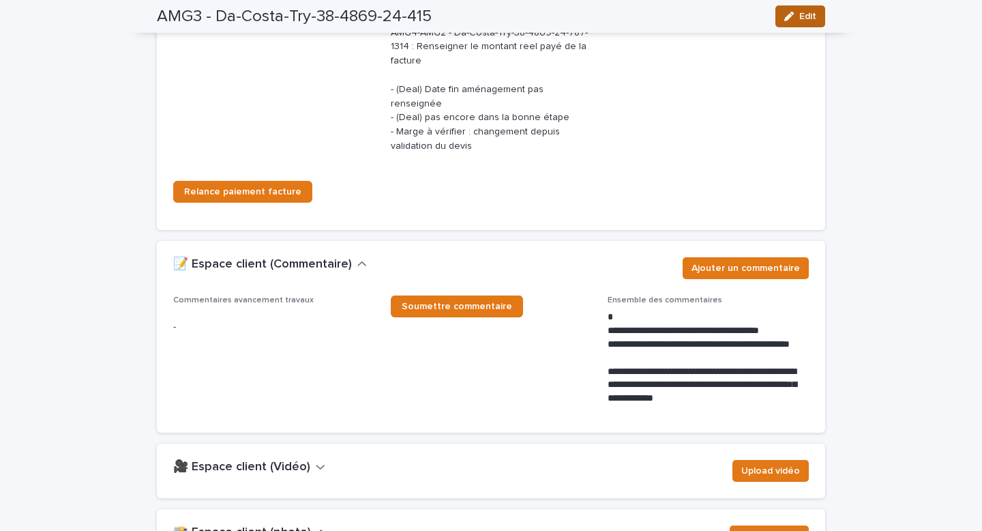
click at [792, 15] on icon "button" at bounding box center [789, 17] width 10 height 10
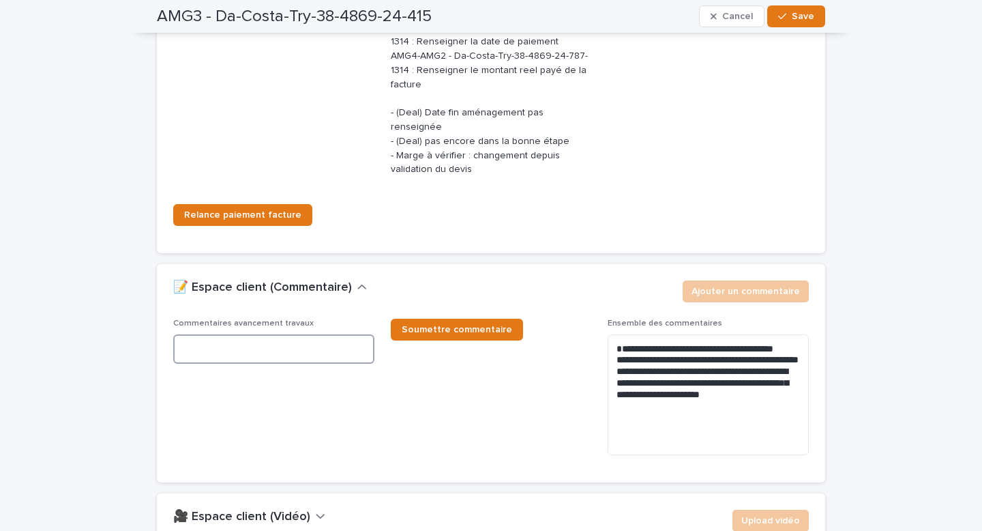
click at [216, 334] on textarea at bounding box center [273, 348] width 201 height 29
paste textarea "**********"
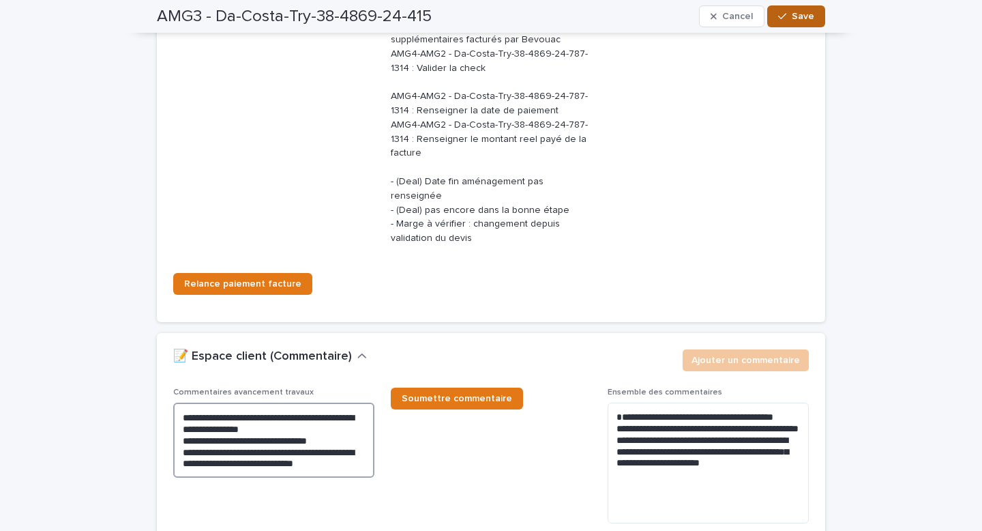
type textarea "**********"
click at [810, 21] on button "Save" at bounding box center [796, 16] width 58 height 22
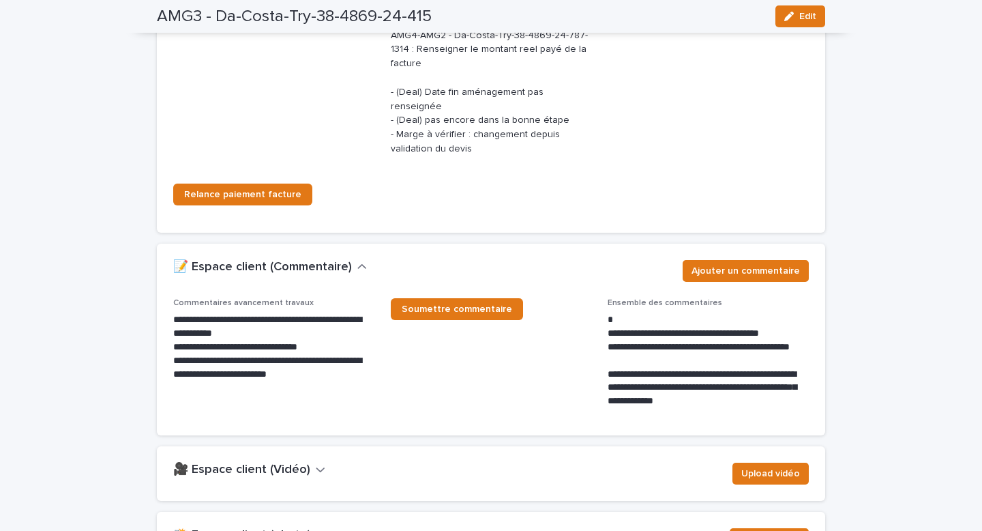
scroll to position [2075, 0]
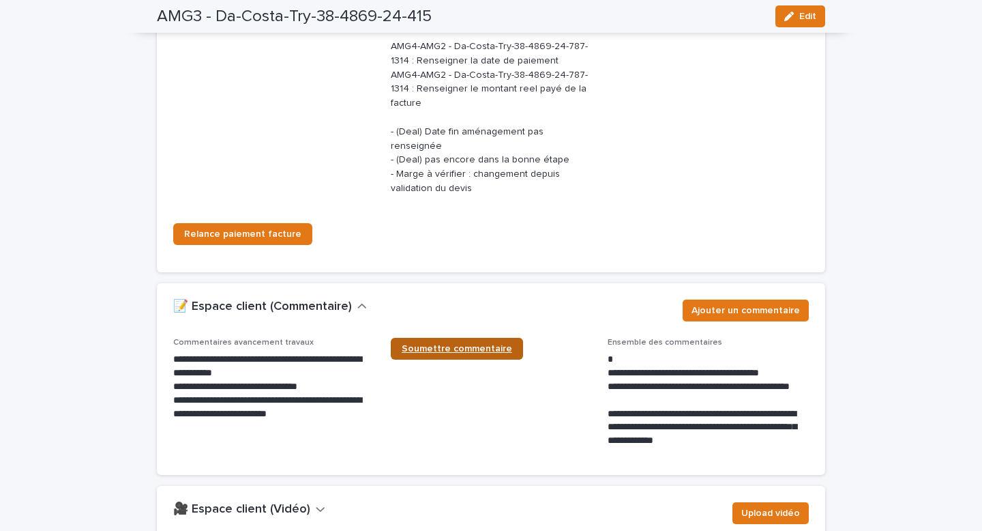
click at [422, 344] on span "Soumettre commentaire" at bounding box center [457, 349] width 110 height 10
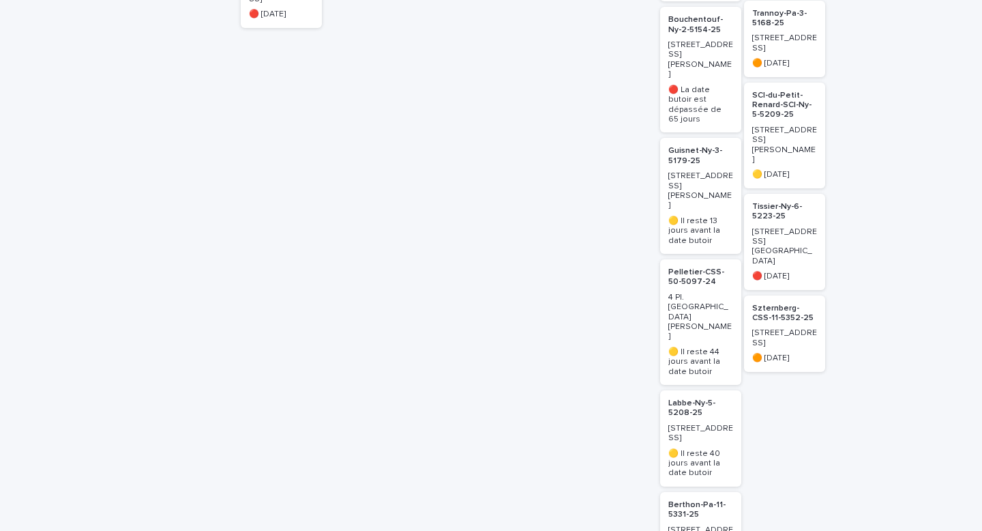
scroll to position [879, 0]
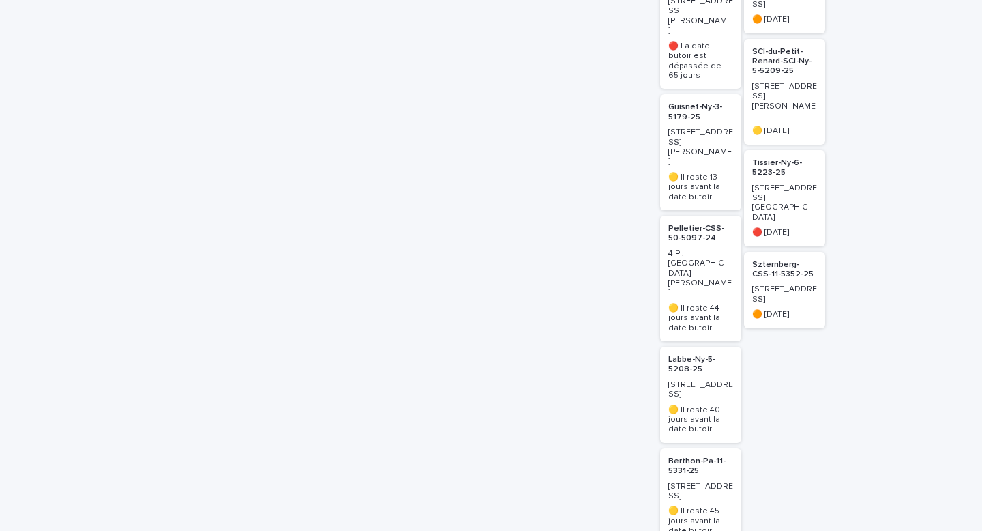
click at [694, 456] on p "Berthon-Pa-11-5331-25" at bounding box center [700, 466] width 65 height 20
